Goal: Register for event/course

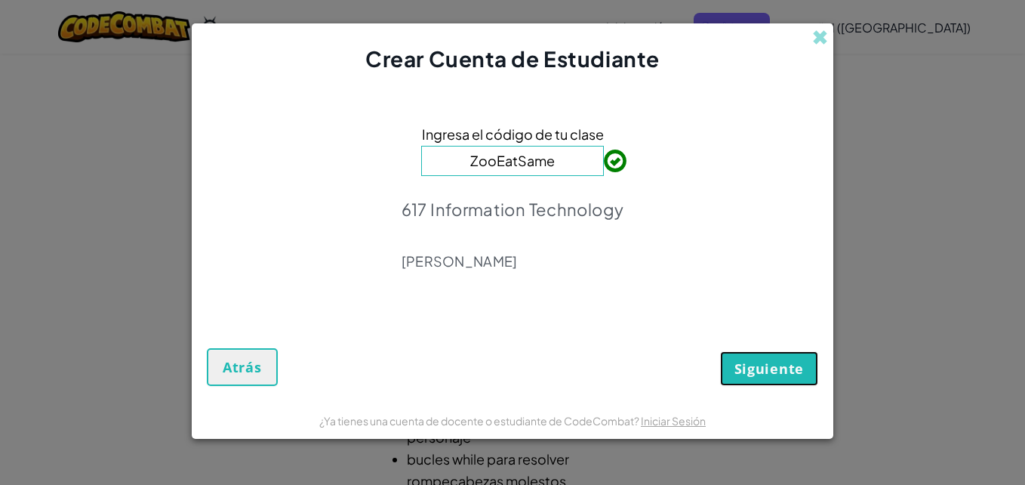
click at [743, 372] on span "Siguiente" at bounding box center [768, 368] width 69 height 18
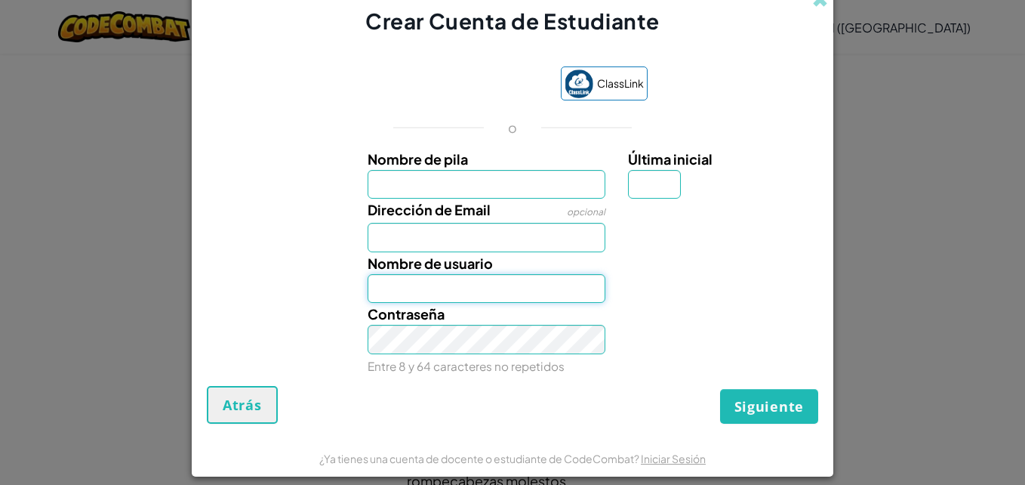
click at [483, 282] on input "Nombre de usuario" at bounding box center [487, 288] width 238 height 29
click at [360, 313] on div "Contraseña Entre 8 y 64 caracteres no repetidos" at bounding box center [486, 340] width 261 height 74
click at [612, 84] on span "ClassLink" at bounding box center [620, 83] width 47 height 22
click at [423, 180] on input "Nombre de pila" at bounding box center [487, 184] width 238 height 29
type input "Alejandra Nicole"
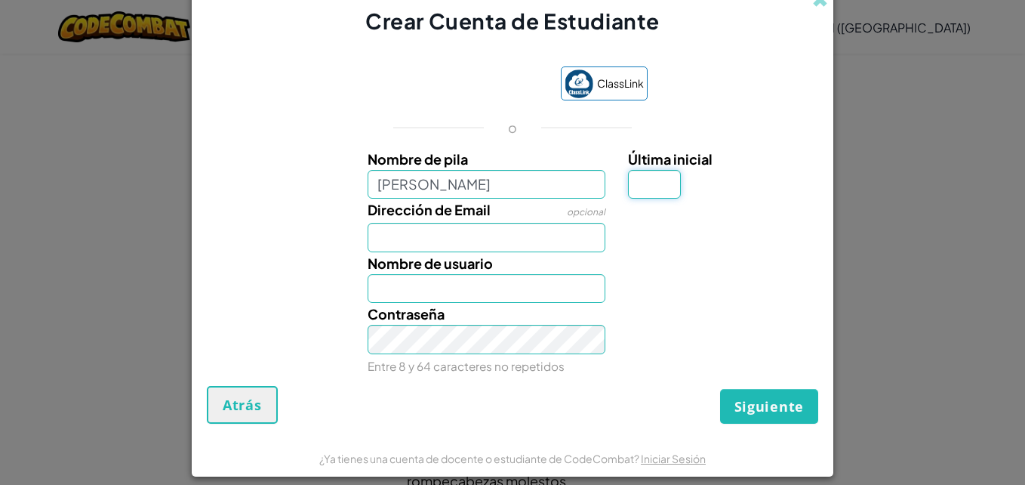
type input "L"
type input "[EMAIL_ADDRESS][DOMAIN_NAME]"
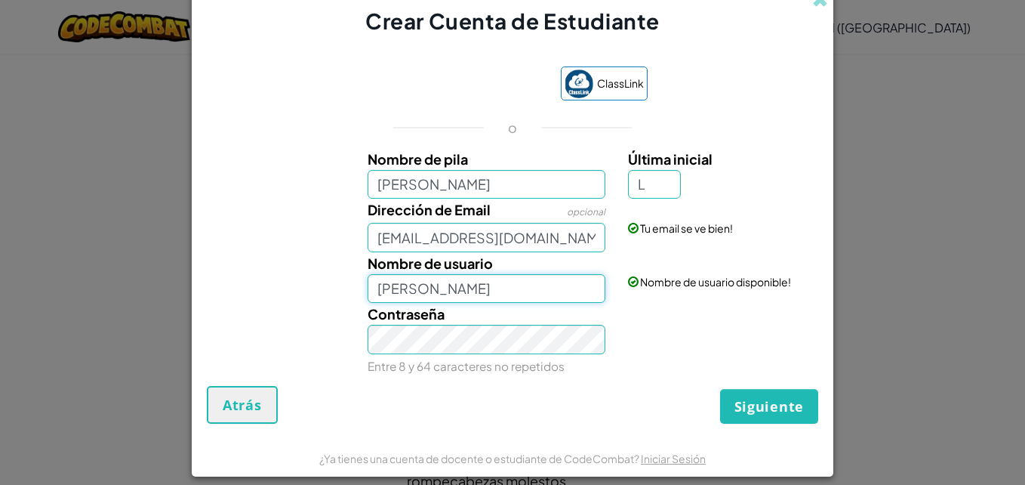
click at [535, 291] on input "Alejandra NicoleL" at bounding box center [487, 288] width 238 height 29
drag, startPoint x: 432, startPoint y: 288, endPoint x: 349, endPoint y: 303, distance: 85.1
click at [349, 303] on div "Nombre de pila Alejandra Nicole Última inicial L Dirección de Email opcional al…" at bounding box center [513, 259] width 604 height 223
click at [435, 302] on input "NicoleL" at bounding box center [487, 288] width 238 height 29
click at [509, 296] on input "NicoleLD" at bounding box center [487, 288] width 238 height 29
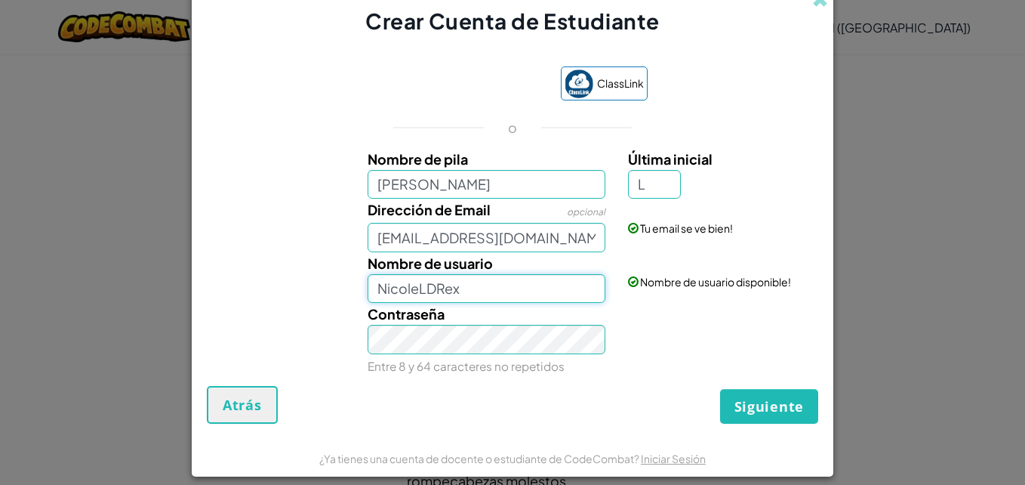
type input "NicoleLDRex"
click at [512, 321] on div "Contraseña Entre 8 y 64 caracteres no repetidos" at bounding box center [486, 340] width 261 height 74
click at [756, 401] on span "Siguiente" at bounding box center [768, 406] width 69 height 18
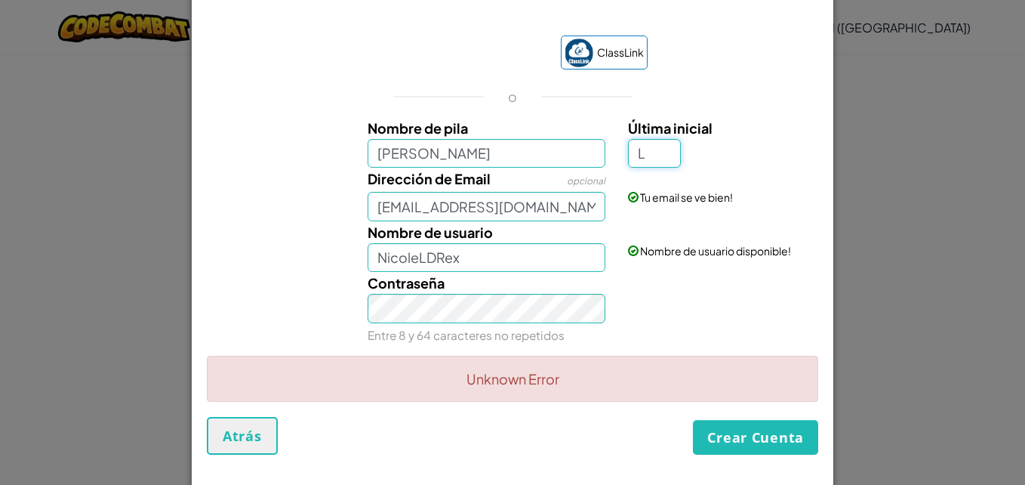
click at [643, 154] on input "L" at bounding box center [654, 153] width 53 height 29
type input "D"
type input "Alejandra NicoleD"
click at [740, 428] on button "Crear Cuenta" at bounding box center [755, 437] width 125 height 35
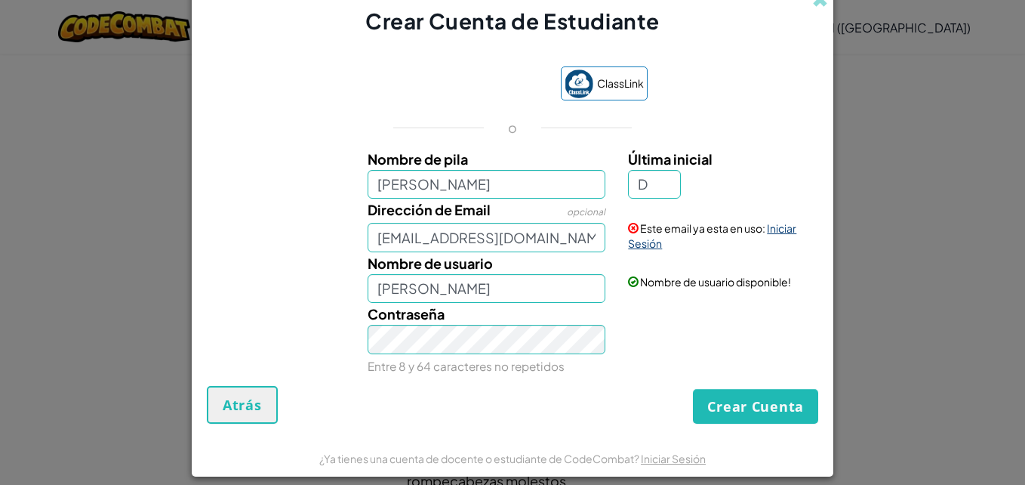
click at [643, 238] on link "Iniciar Sesión" at bounding box center [712, 235] width 168 height 29
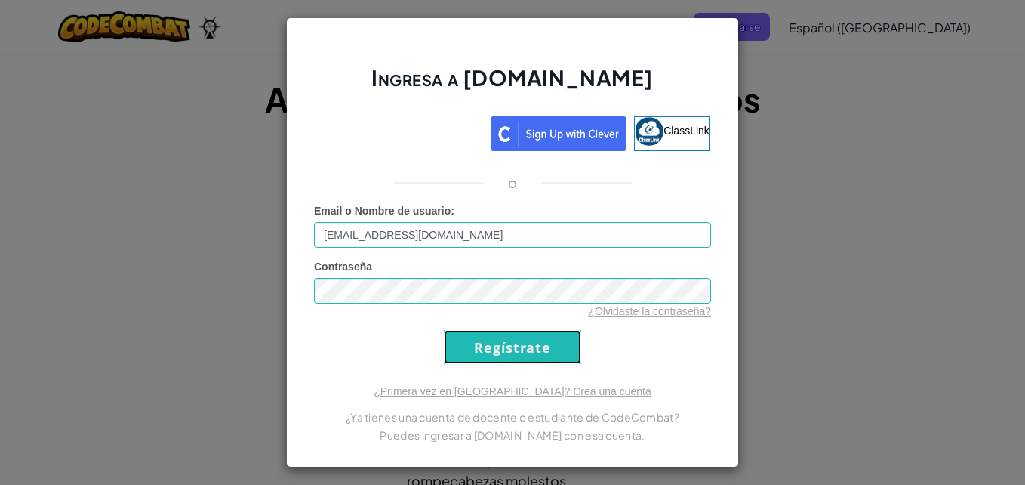
click at [501, 338] on input "Regístrate" at bounding box center [512, 347] width 137 height 34
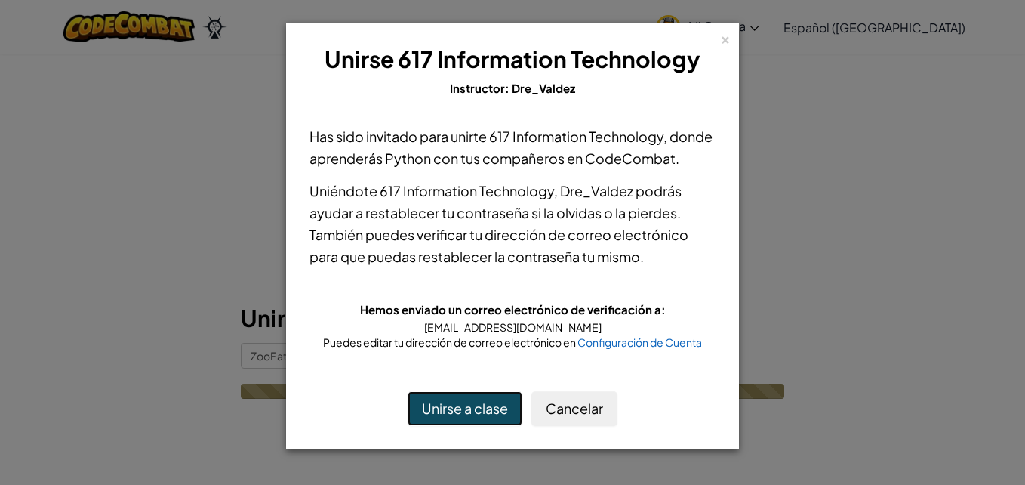
click at [465, 400] on button "Unirse a clase" at bounding box center [465, 408] width 115 height 35
